Goal: Check status: Check status

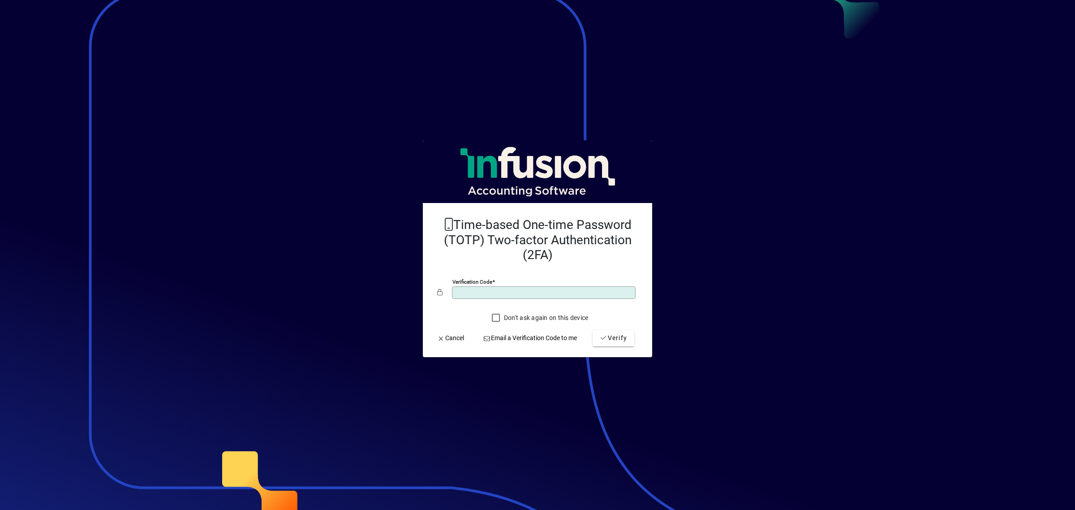
type input "******"
click at [592, 330] on button "Verify" at bounding box center [613, 338] width 42 height 16
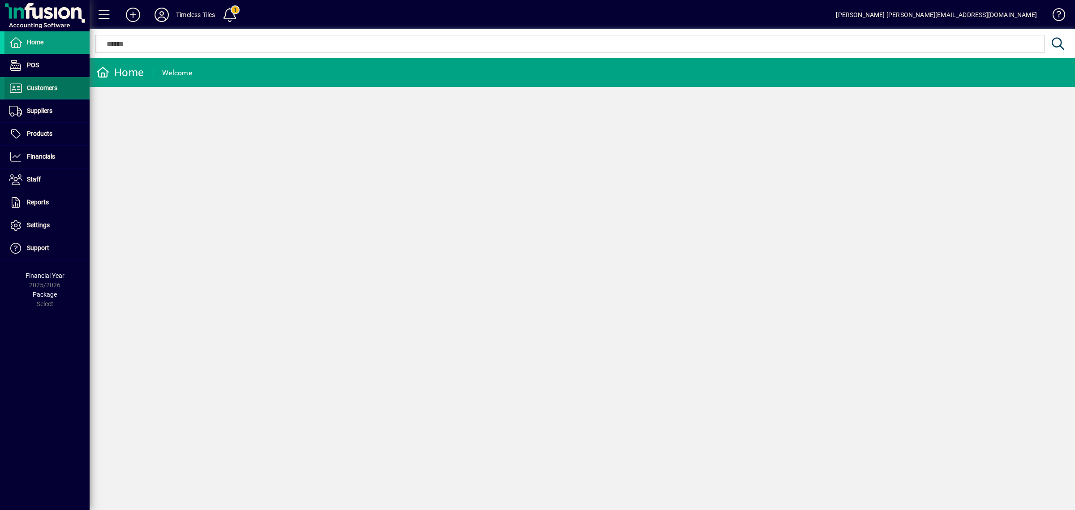
click at [34, 84] on span "Customers" at bounding box center [42, 87] width 30 height 7
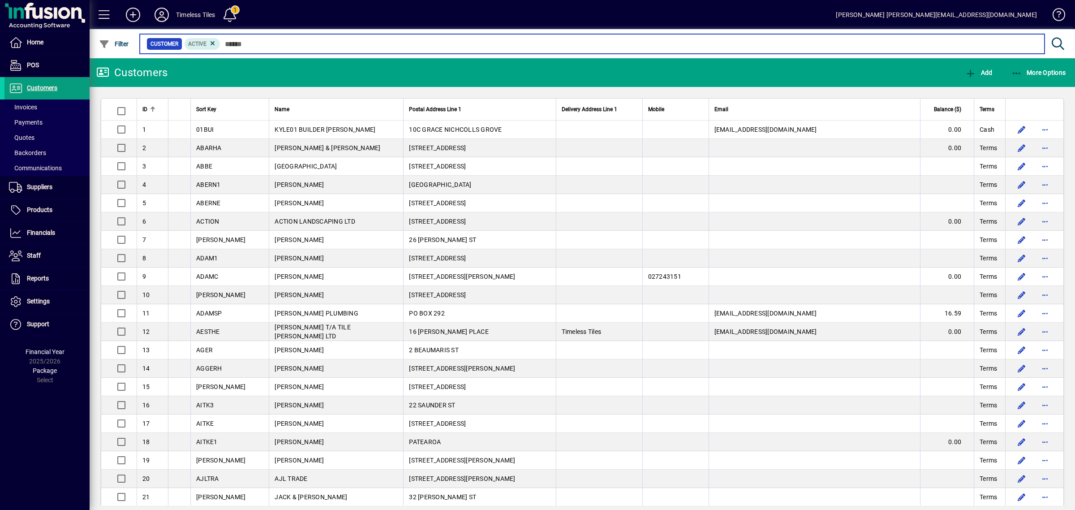
click at [287, 44] on input "text" at bounding box center [628, 44] width 817 height 13
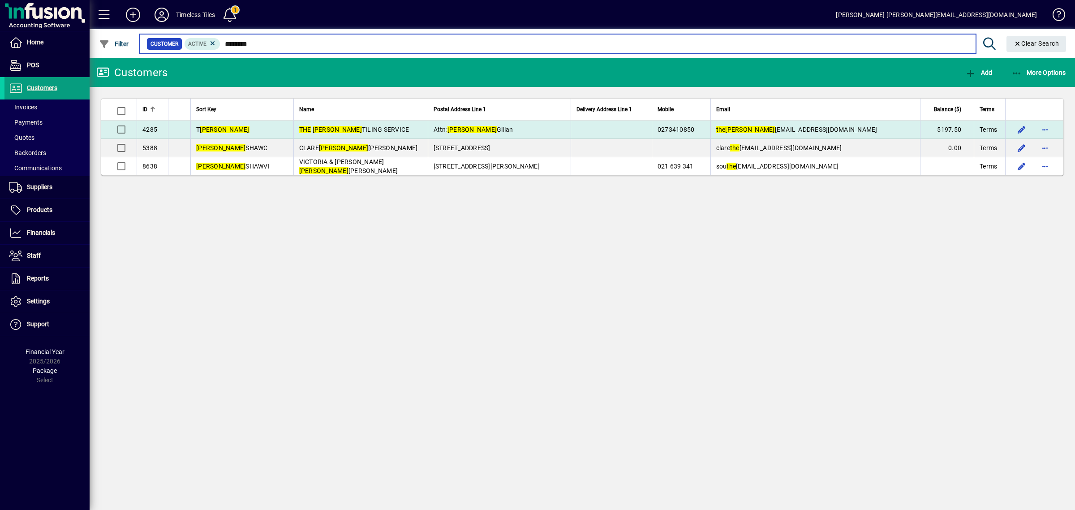
type input "********"
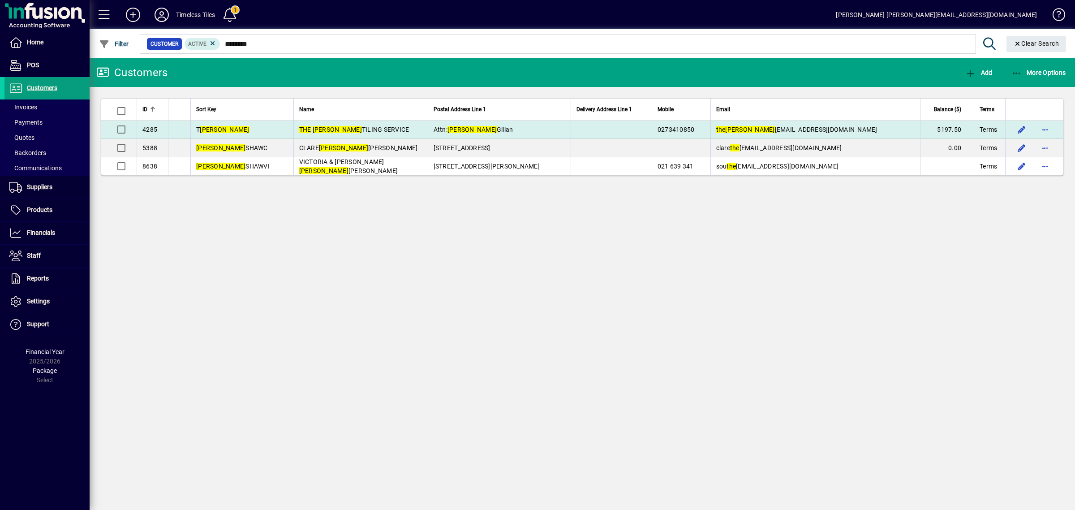
click at [467, 133] on td "Attn: [PERSON_NAME]" at bounding box center [499, 129] width 143 height 18
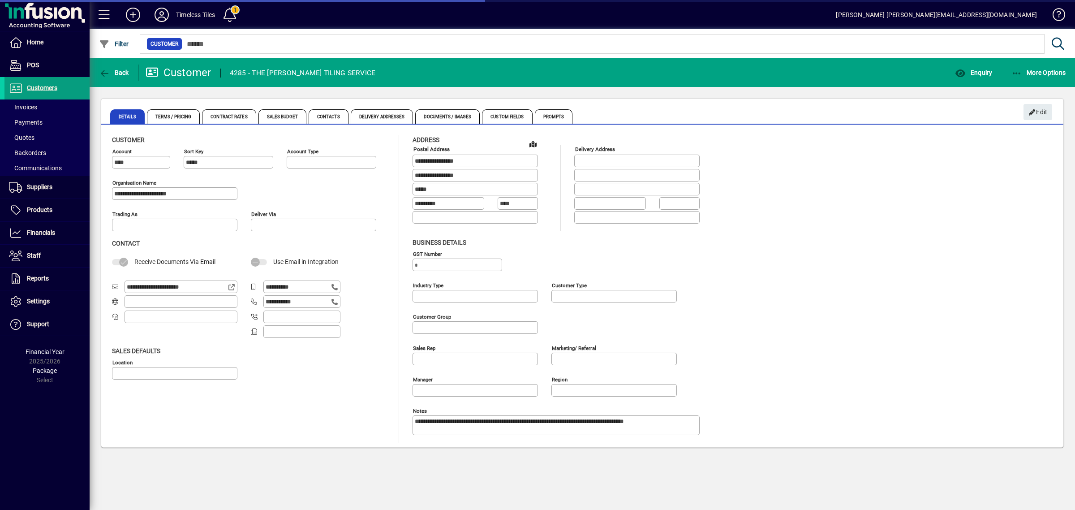
type input "**********"
type input "*******"
type input "**********"
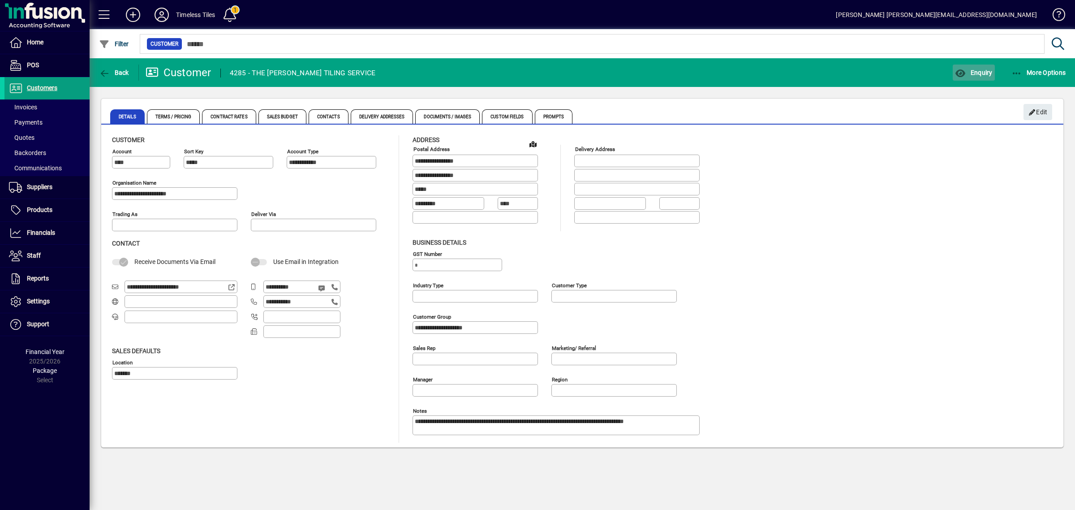
click at [972, 70] on span "Enquiry" at bounding box center [973, 72] width 37 height 7
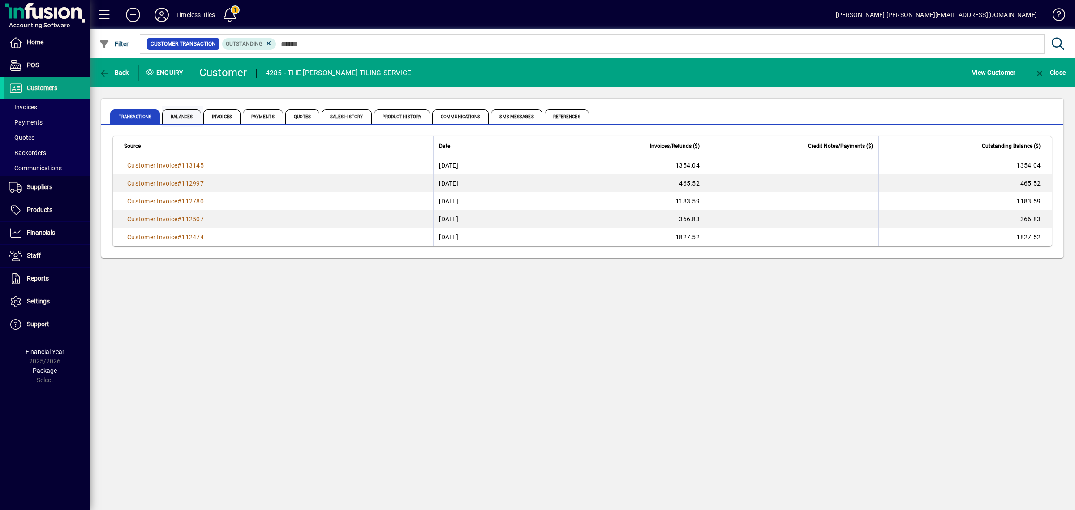
click at [180, 119] on span "Balances" at bounding box center [181, 116] width 39 height 14
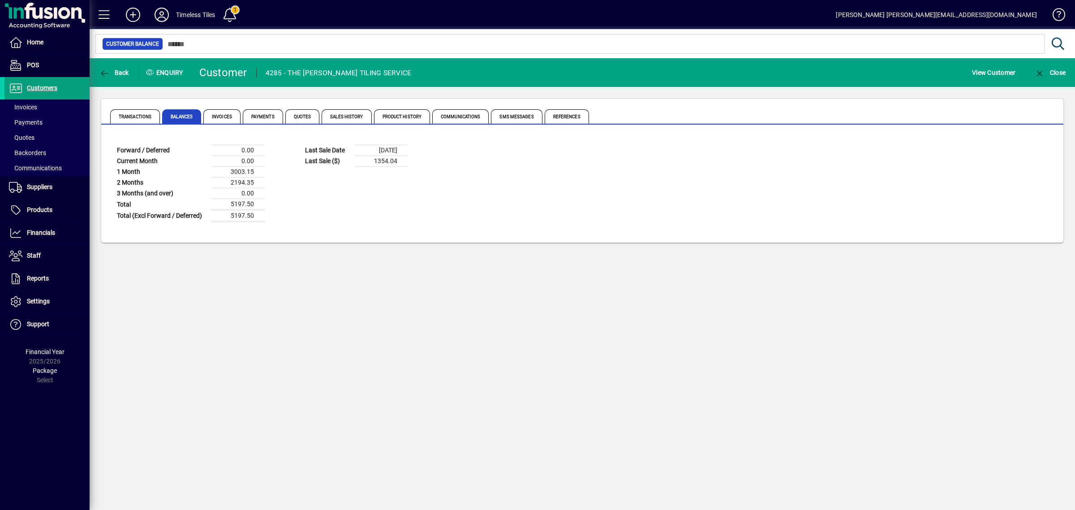
drag, startPoint x: 231, startPoint y: 204, endPoint x: 261, endPoint y: 205, distance: 30.5
click at [261, 205] on td "5197.50" at bounding box center [238, 204] width 54 height 11
click at [274, 208] on table "Forward / Deferred 0.00 Current Month 0.00 1 Month 3003.15 2 Months 2194.35 3 M…" at bounding box center [206, 183] width 188 height 77
drag, startPoint x: 228, startPoint y: 200, endPoint x: 258, endPoint y: 202, distance: 29.6
click at [257, 202] on td "5197.50" at bounding box center [238, 204] width 54 height 11
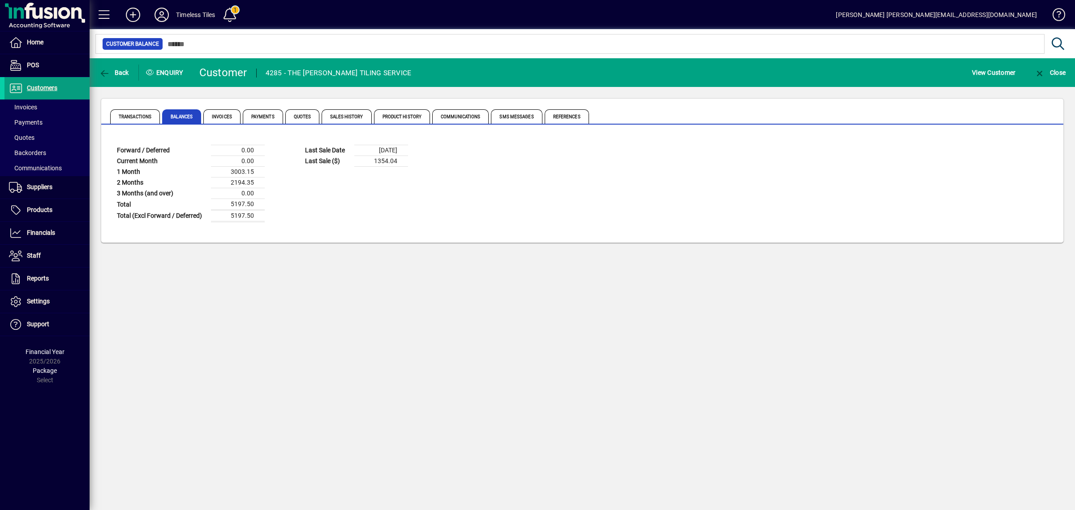
click at [266, 207] on table "Forward / Deferred 0.00 Current Month 0.00 1 Month 3003.15 2 Months 2194.35 3 M…" at bounding box center [206, 183] width 188 height 77
click at [230, 204] on td "5197.50" at bounding box center [238, 204] width 54 height 11
drag, startPoint x: 226, startPoint y: 204, endPoint x: 271, endPoint y: 209, distance: 45.5
click at [271, 209] on table "Forward / Deferred 0.00 Current Month 0.00 1 Month 3003.15 2 Months 2194.35 3 M…" at bounding box center [206, 183] width 188 height 77
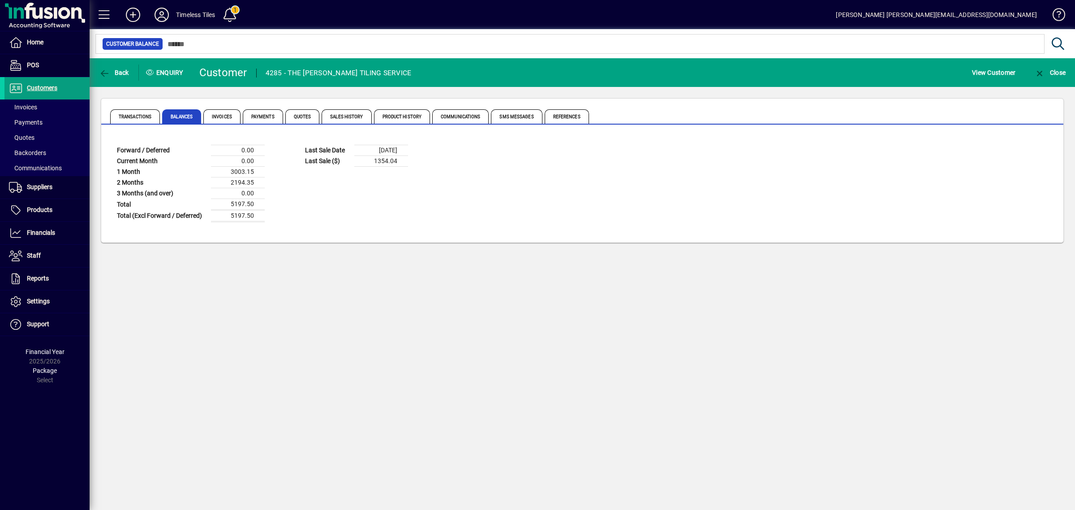
drag, startPoint x: 231, startPoint y: 204, endPoint x: 275, endPoint y: 219, distance: 47.4
click at [275, 219] on table "Forward / Deferred 0.00 Current Month 0.00 1 Month 3003.15 2 Months 2194.35 3 M…" at bounding box center [206, 183] width 188 height 77
click at [292, 215] on table "Forward / Deferred 0.00 Current Month 0.00 1 Month 3003.15 2 Months 2194.35 3 M…" at bounding box center [206, 183] width 188 height 77
drag, startPoint x: 227, startPoint y: 172, endPoint x: 247, endPoint y: 176, distance: 19.8
click at [247, 176] on td "3003.15" at bounding box center [238, 172] width 54 height 11
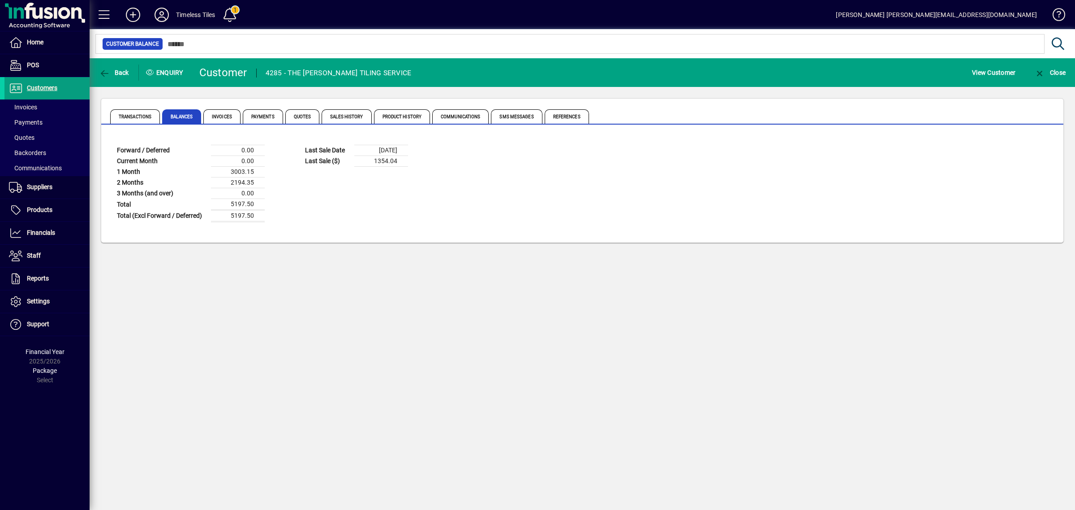
click at [285, 189] on table "Forward / Deferred 0.00 Current Month 0.00 1 Month 3003.15 2 Months 2194.35 3 M…" at bounding box center [206, 183] width 188 height 77
